Goal: Check status: Check status

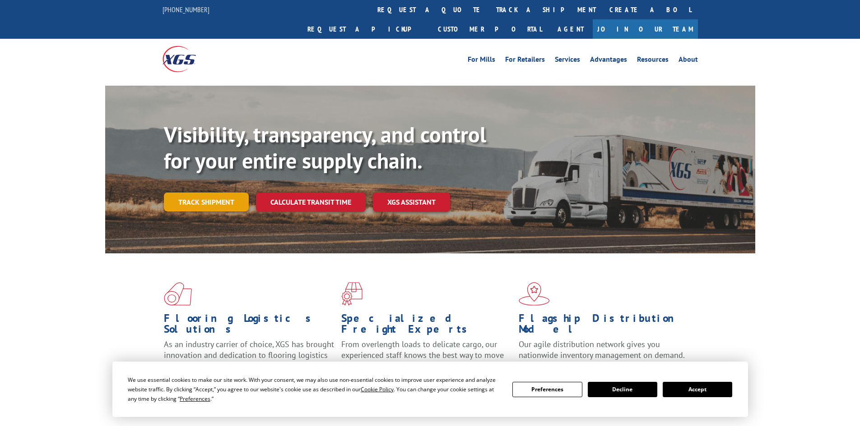
click at [203, 193] on link "Track shipment" at bounding box center [206, 202] width 85 height 19
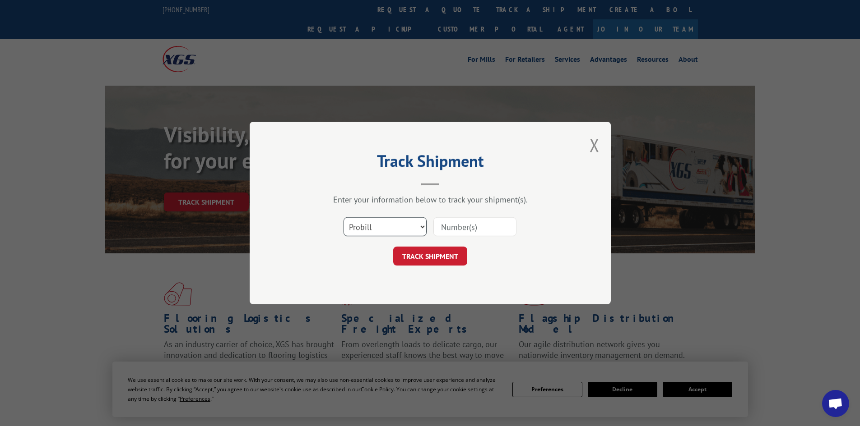
click at [409, 226] on select "Select category... Probill BOL PO" at bounding box center [384, 226] width 83 height 19
select select "bol"
click at [343, 217] on select "Select category... Probill BOL PO" at bounding box center [384, 226] width 83 height 19
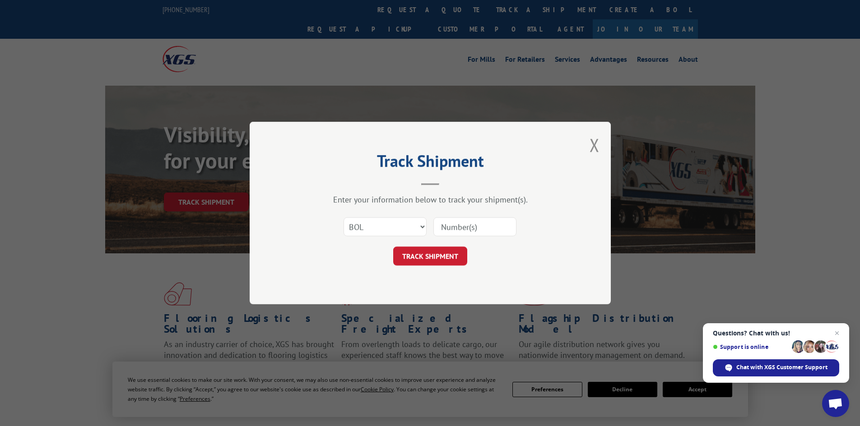
click at [474, 230] on input at bounding box center [474, 226] width 83 height 19
type input "479867"
click at [433, 250] on button "TRACK SHIPMENT" at bounding box center [430, 256] width 74 height 19
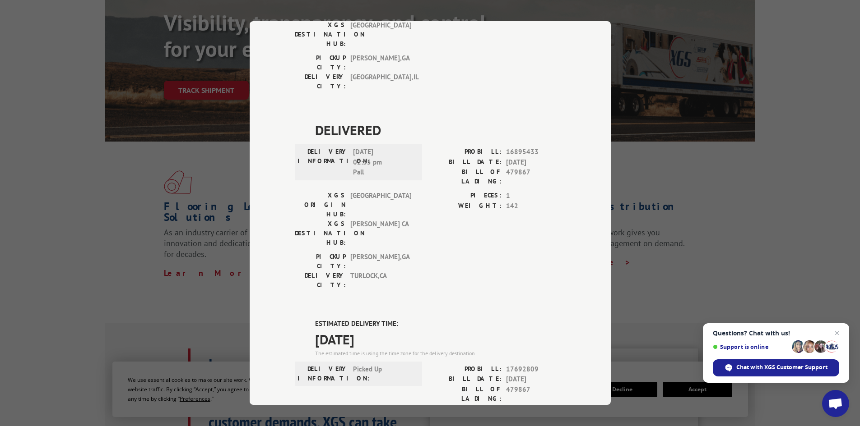
scroll to position [180, 0]
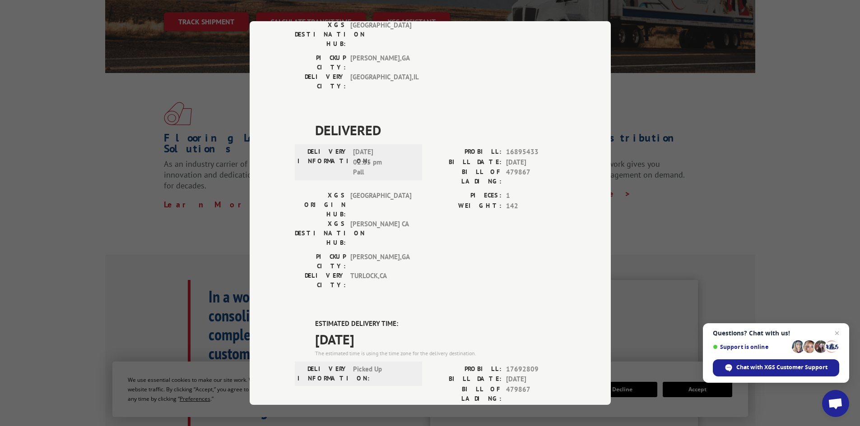
click at [717, 170] on div "Track Shipment DELIVERED DELIVERY INFORMATION: PROBILL: 10841332 BILL DATE: [DA…" at bounding box center [430, 213] width 860 height 426
click at [755, 133] on div "Track Shipment DELIVERED DELIVERY INFORMATION: PROBILL: 10841332 BILL DATE: [DA…" at bounding box center [430, 213] width 860 height 426
click at [835, 331] on span "Close chat" at bounding box center [836, 333] width 11 height 11
